Goal: Information Seeking & Learning: Check status

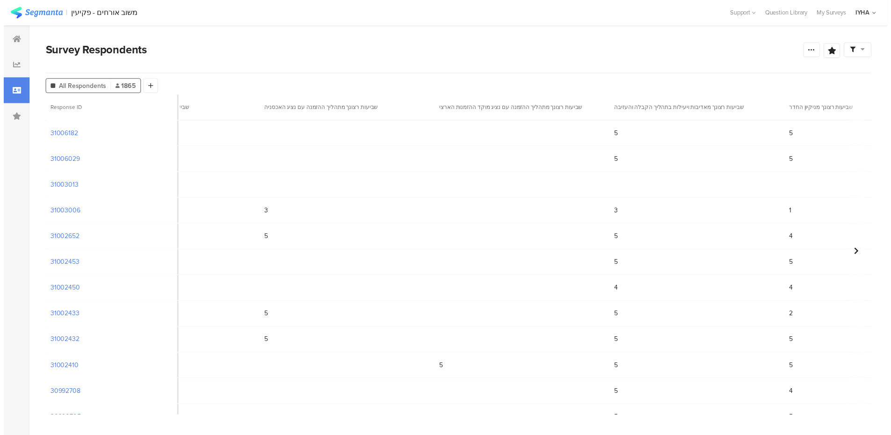
scroll to position [0, 686]
click at [70, 213] on section "31003006" at bounding box center [62, 214] width 30 height 10
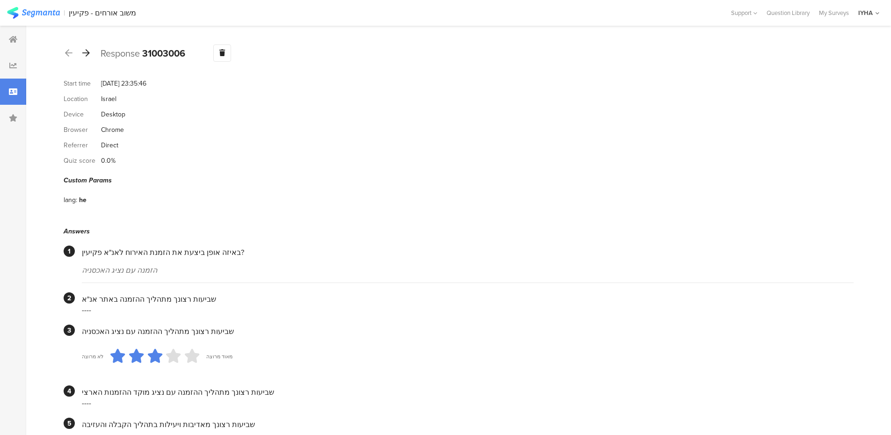
click at [87, 54] on icon at bounding box center [85, 53] width 7 height 8
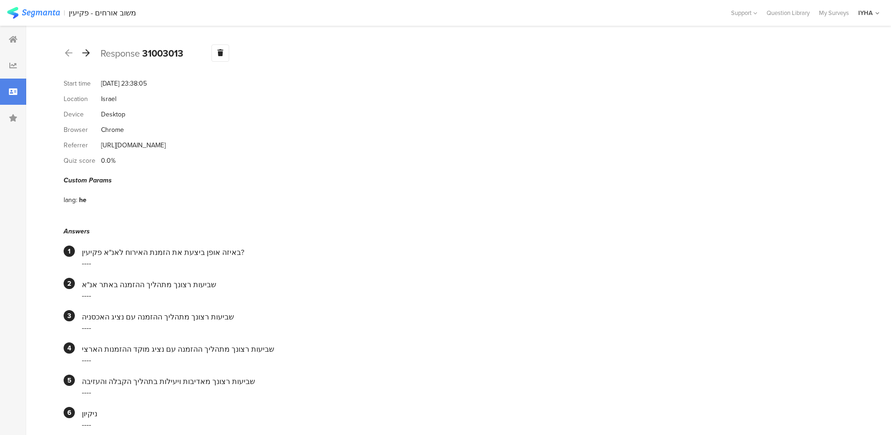
click at [87, 54] on icon at bounding box center [85, 53] width 7 height 8
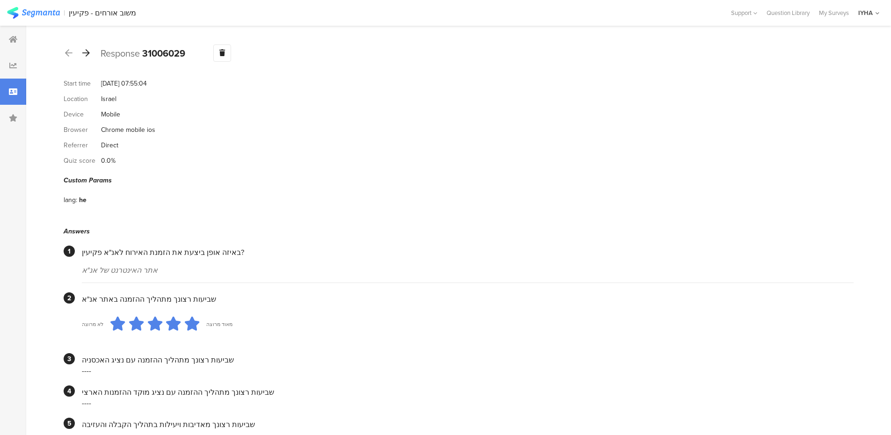
click at [87, 54] on icon at bounding box center [85, 53] width 7 height 8
